Goal: Task Accomplishment & Management: Manage account settings

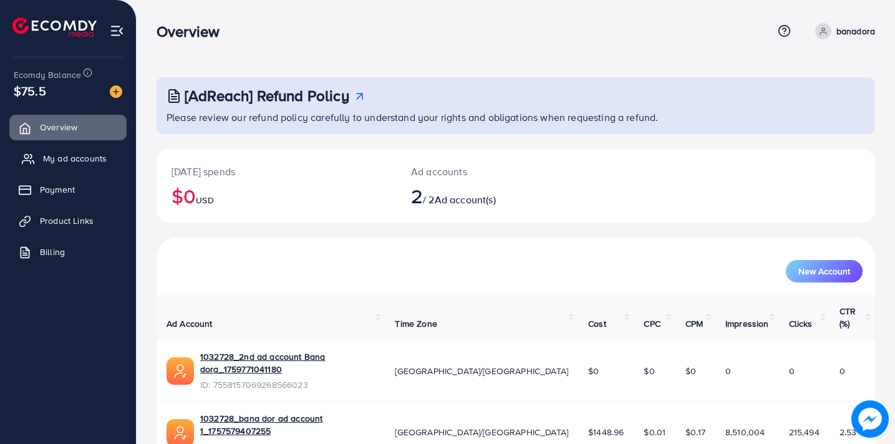
click at [59, 157] on span "My ad accounts" at bounding box center [75, 158] width 64 height 12
click at [63, 161] on span "My ad accounts" at bounding box center [75, 158] width 64 height 12
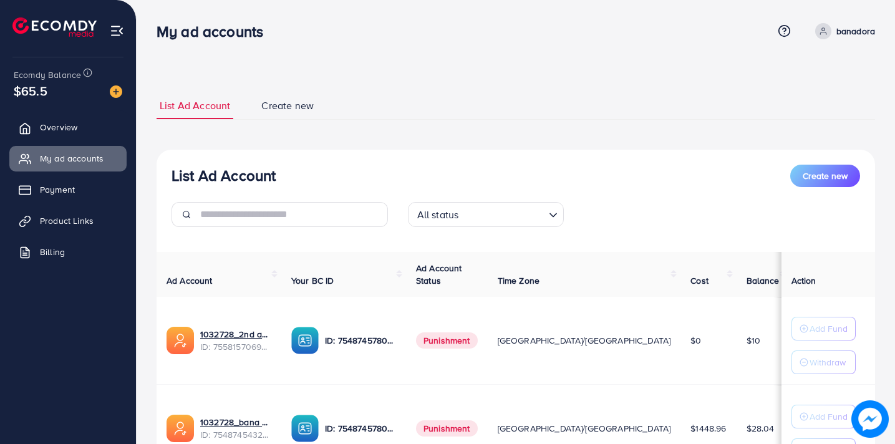
scroll to position [118, 0]
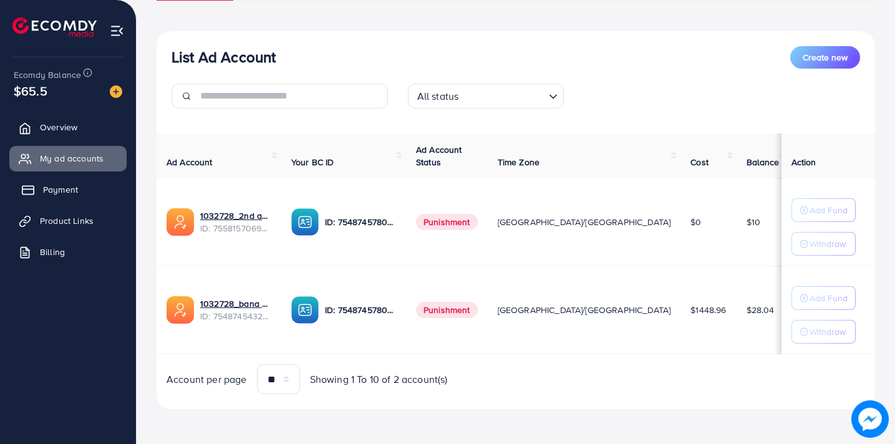
click at [62, 189] on span "Payment" at bounding box center [60, 189] width 35 height 12
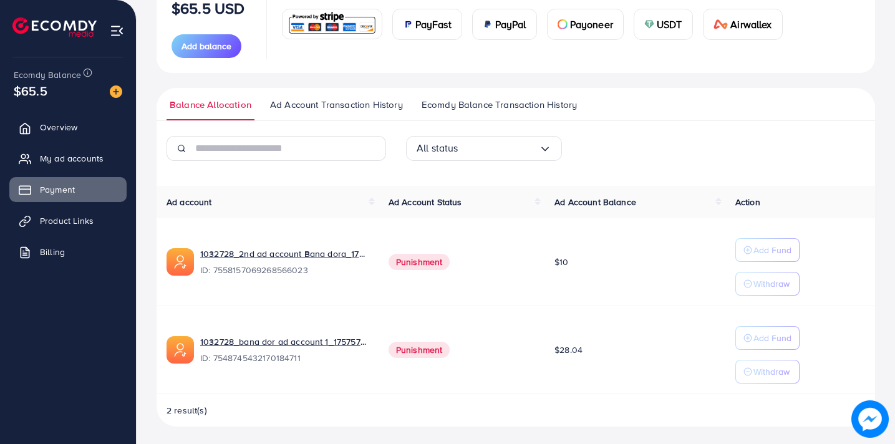
scroll to position [183, 0]
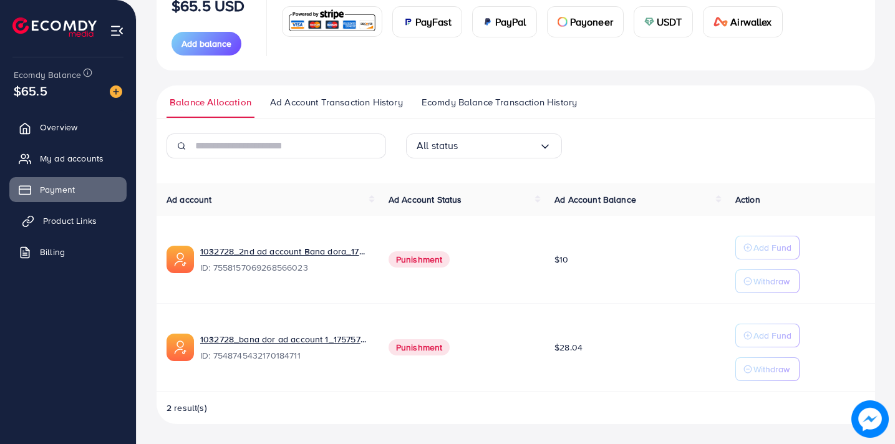
click at [75, 218] on span "Product Links" at bounding box center [70, 220] width 54 height 12
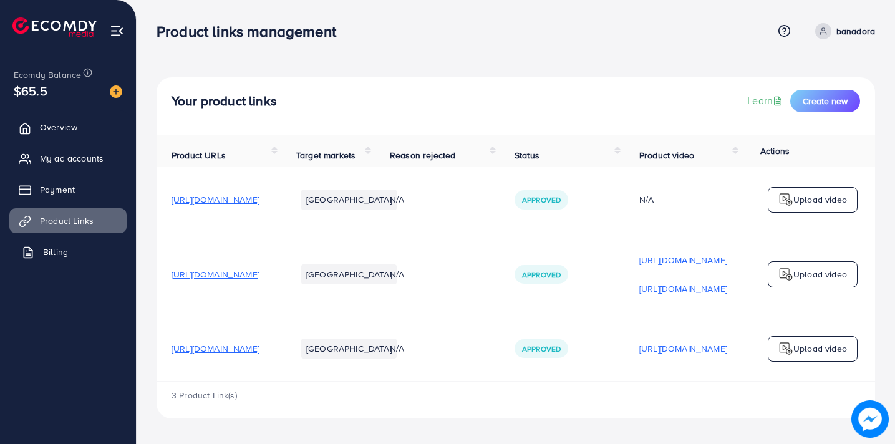
click at [66, 248] on span "Billing" at bounding box center [55, 252] width 25 height 12
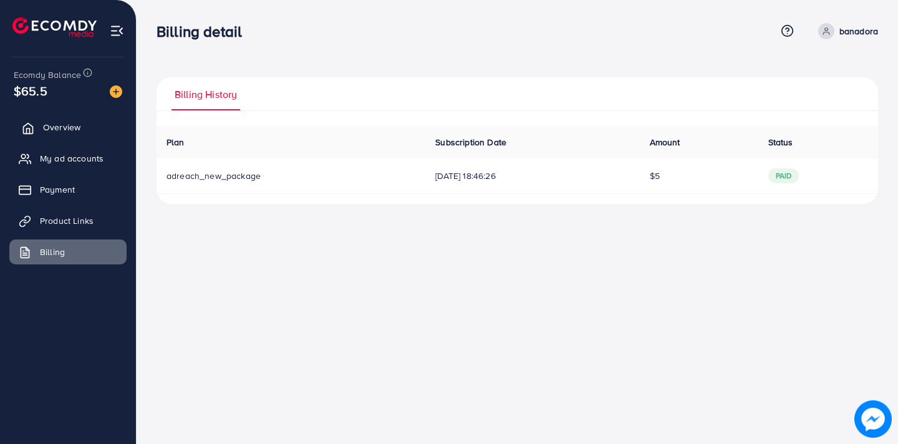
click at [62, 136] on link "Overview" at bounding box center [67, 127] width 117 height 25
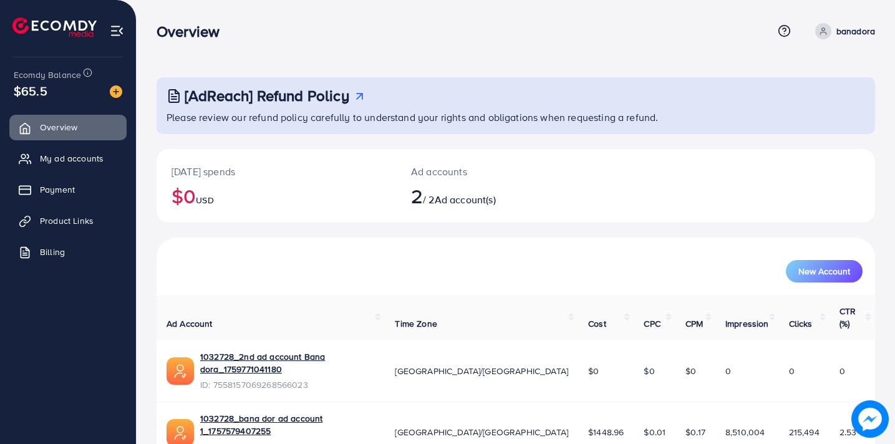
scroll to position [34, 0]
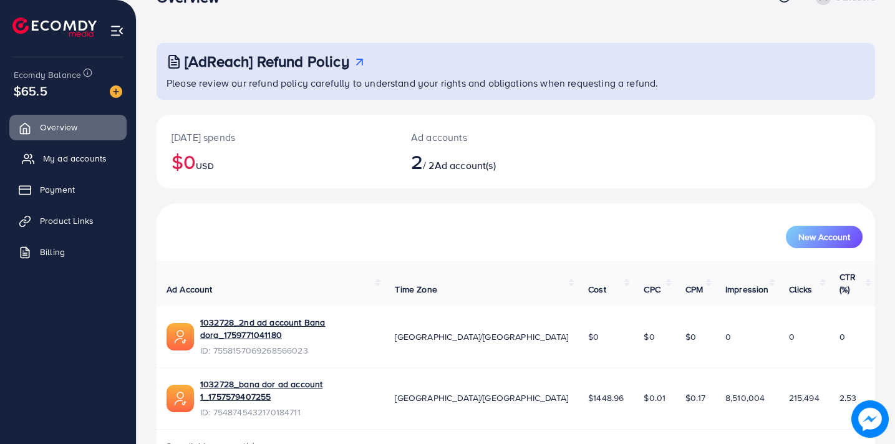
click at [78, 157] on span "My ad accounts" at bounding box center [75, 158] width 64 height 12
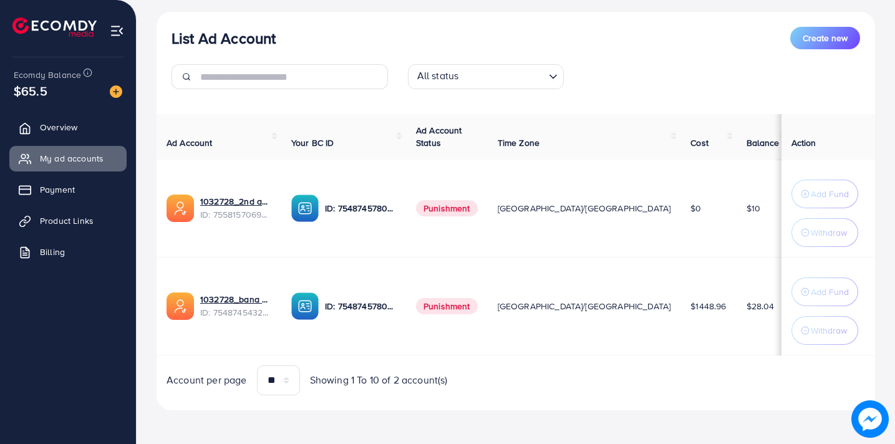
scroll to position [145, 0]
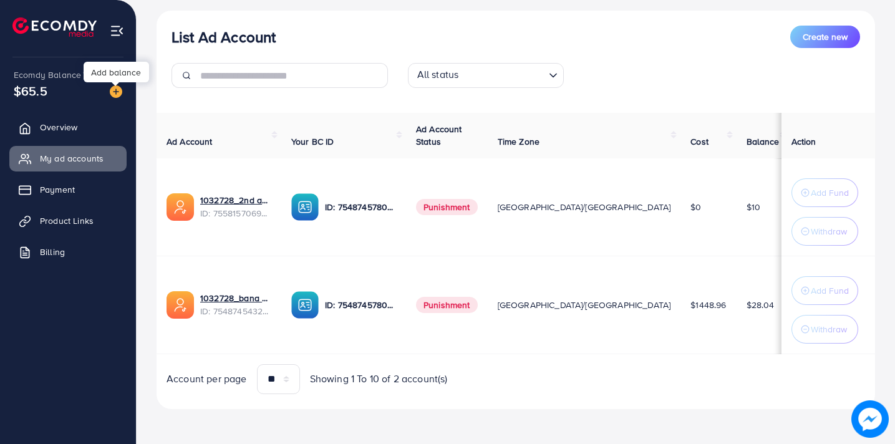
click at [118, 95] on img at bounding box center [116, 91] width 12 height 12
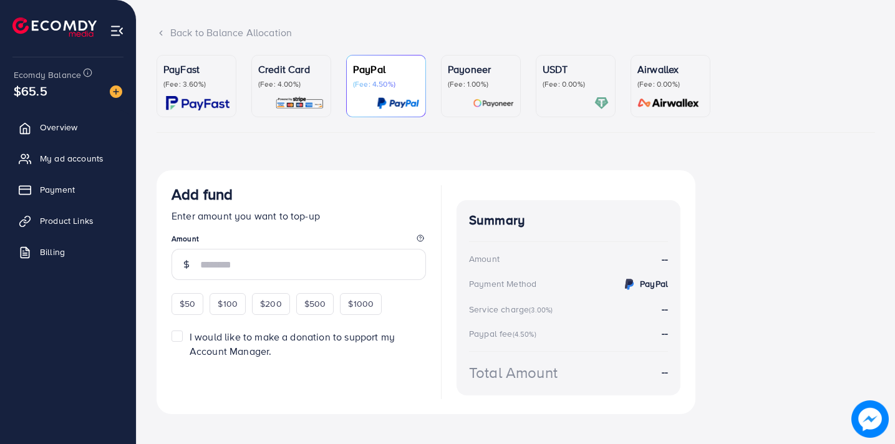
scroll to position [82, 0]
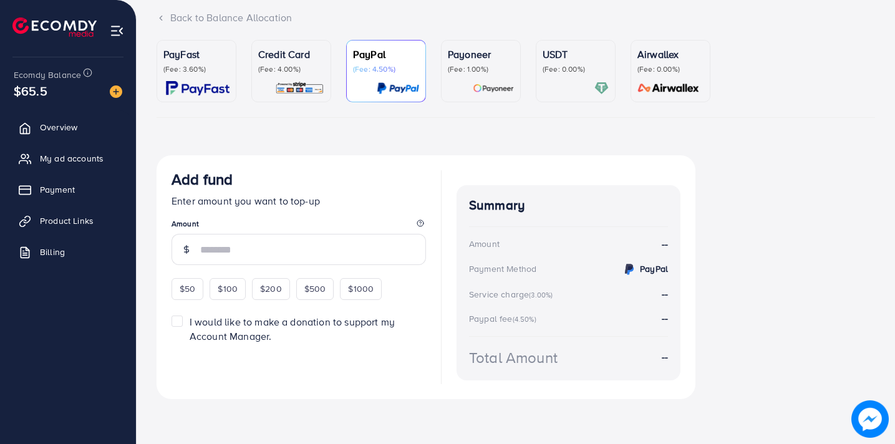
click at [291, 40] on link "Credit Card (Fee: 4.00%)" at bounding box center [291, 71] width 80 height 62
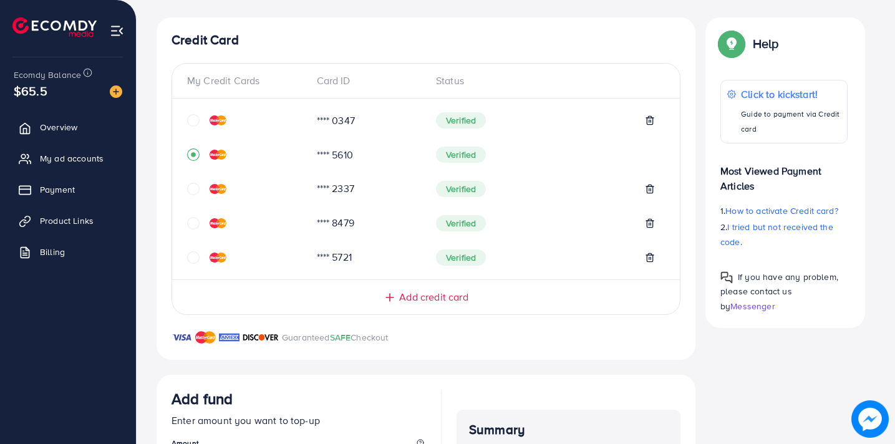
scroll to position [216, 0]
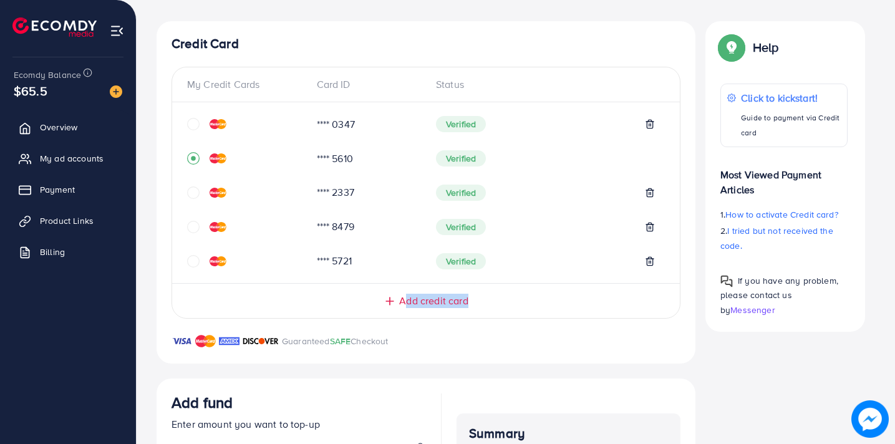
drag, startPoint x: 405, startPoint y: 304, endPoint x: 405, endPoint y: 297, distance: 6.9
click at [405, 299] on div "My Credit Cards Card ID Status **** 0347 Verified **** 5610 Verified **** 2337 …" at bounding box center [425, 193] width 509 height 252
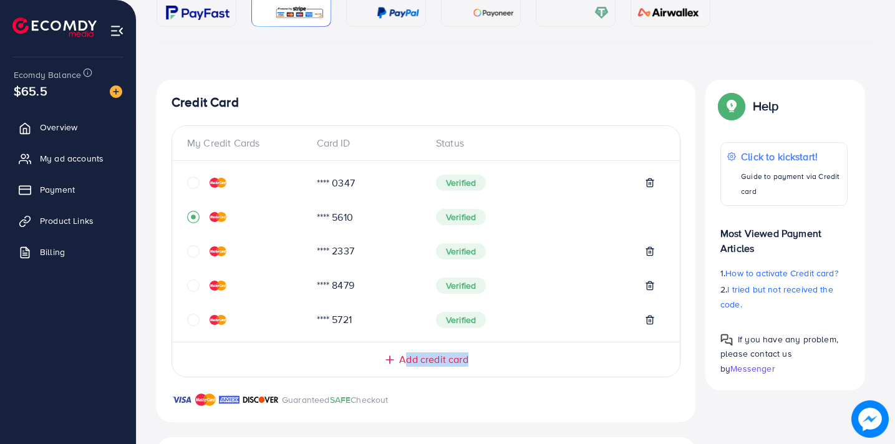
scroll to position [161, 0]
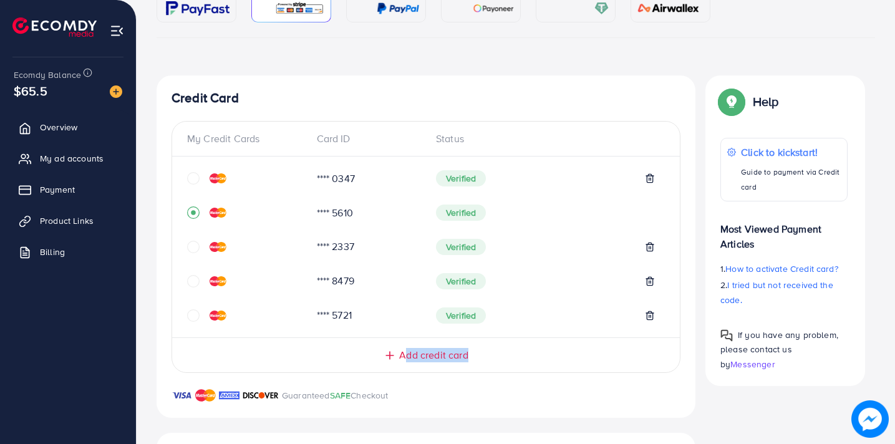
click at [208, 347] on div "Add credit card" at bounding box center [426, 349] width 508 height 25
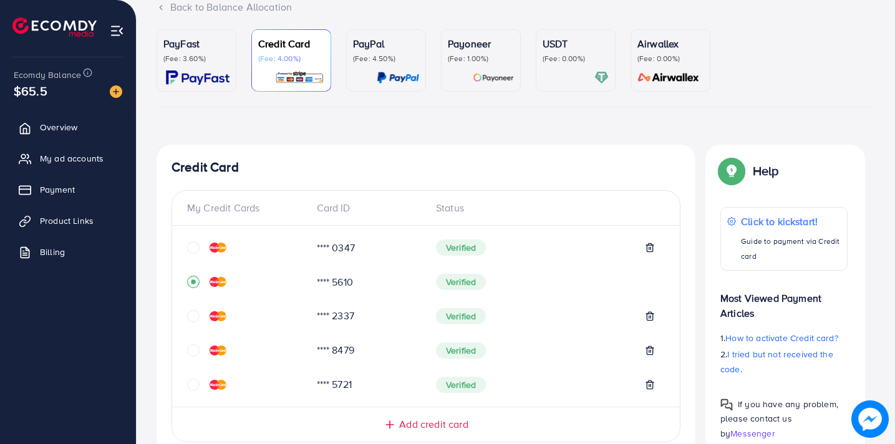
scroll to position [0, 0]
